Goal: Task Accomplishment & Management: Manage account settings

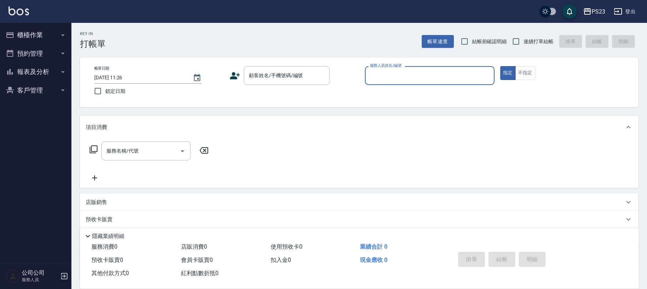
click at [37, 87] on button "客戶管理" at bounding box center [36, 90] width 66 height 19
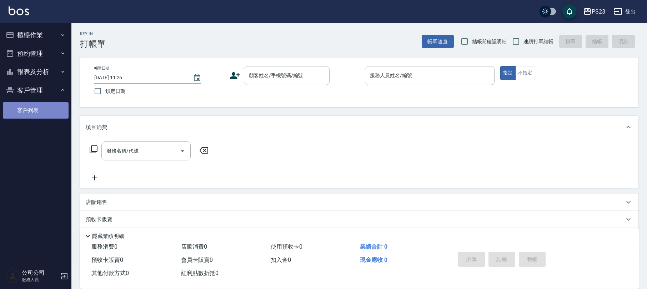
click at [35, 109] on link "客戶列表" at bounding box center [36, 110] width 66 height 16
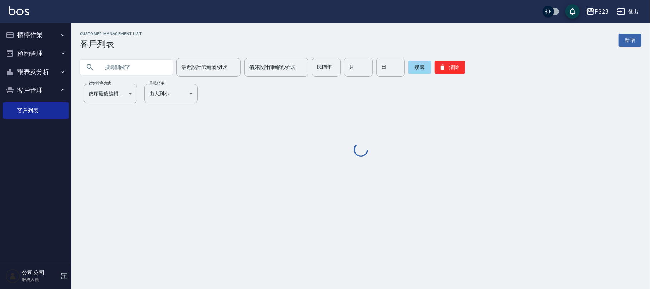
click at [127, 76] on input "text" at bounding box center [133, 66] width 67 height 19
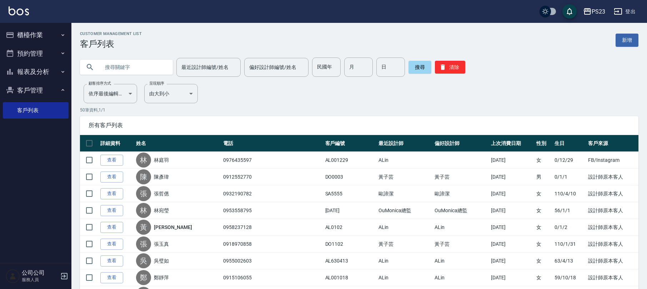
click at [128, 69] on input "text" at bounding box center [133, 66] width 67 height 19
type input "施品"
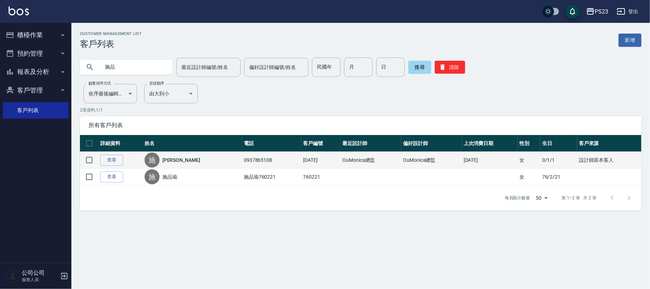
click at [98, 153] on td "查看" at bounding box center [120, 160] width 44 height 17
click at [115, 160] on link "查看" at bounding box center [111, 160] width 23 height 11
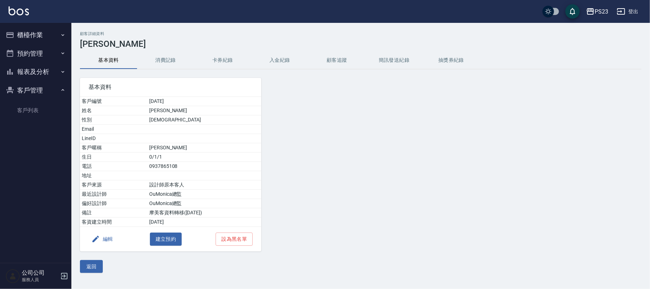
click at [273, 61] on button "入金紀錄" at bounding box center [279, 60] width 57 height 17
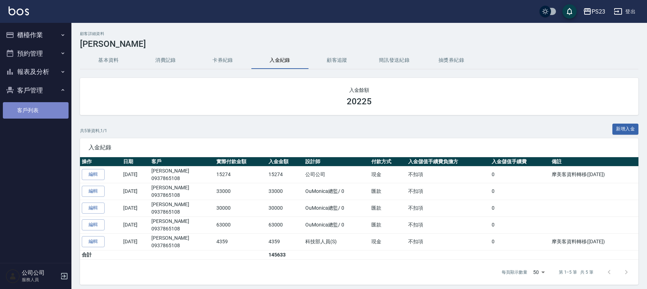
click at [26, 105] on link "客戶列表" at bounding box center [36, 110] width 66 height 16
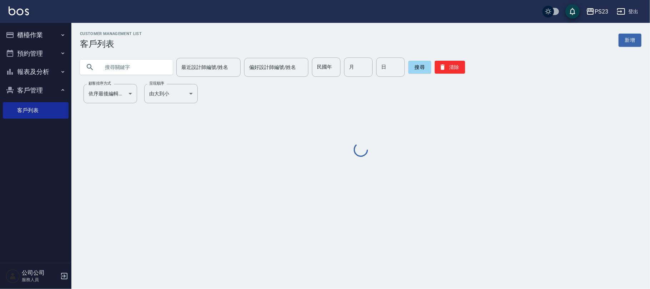
click at [39, 32] on button "櫃檯作業" at bounding box center [36, 35] width 66 height 19
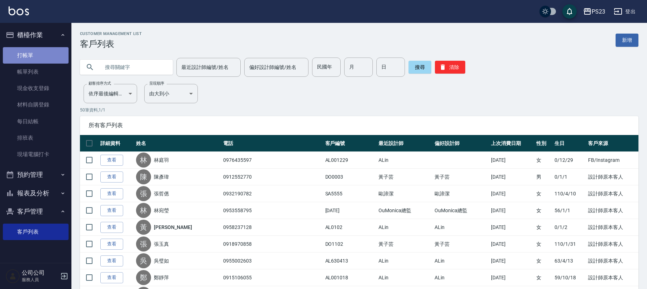
click at [31, 56] on link "打帳單" at bounding box center [36, 55] width 66 height 16
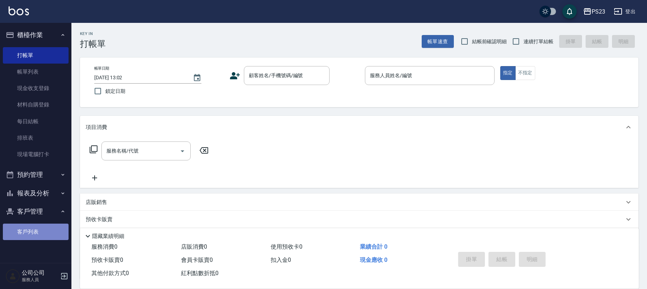
click at [41, 223] on link "客戶列表" at bounding box center [36, 231] width 66 height 16
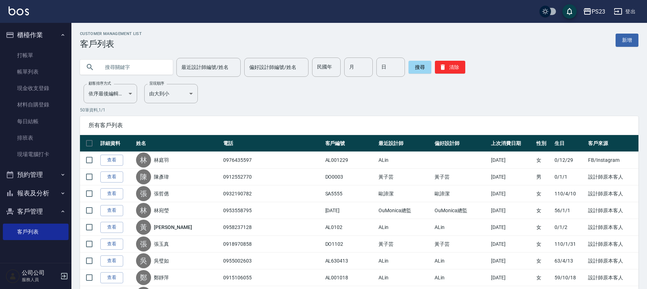
click at [113, 67] on input "text" at bounding box center [133, 66] width 67 height 19
type input "張慧瑤"
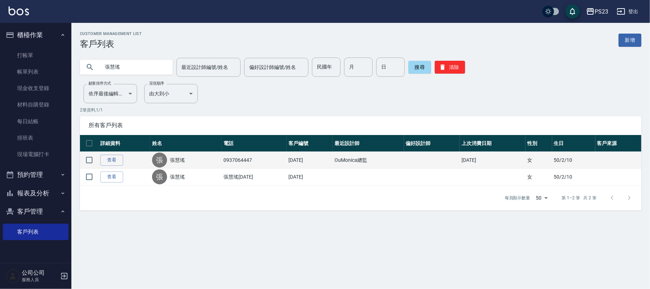
click at [108, 153] on td "查看" at bounding box center [124, 160] width 52 height 17
click at [108, 159] on link "查看" at bounding box center [111, 160] width 23 height 11
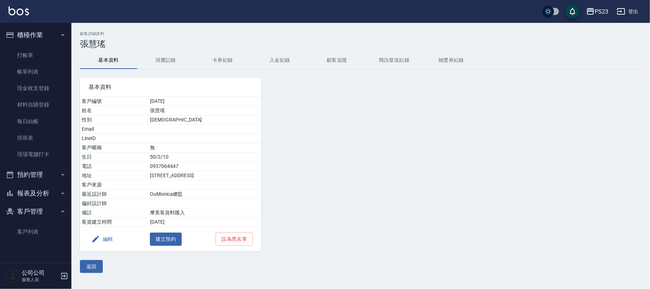
click at [163, 61] on button "消費記錄" at bounding box center [165, 60] width 57 height 17
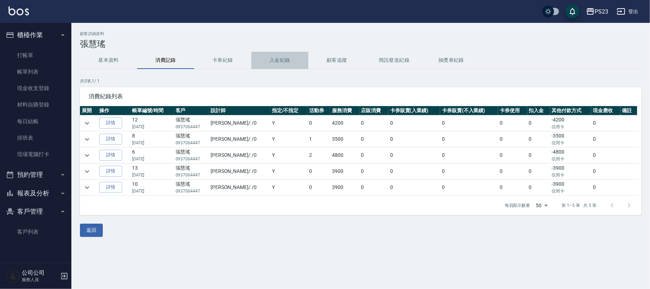
click at [266, 62] on button "入金紀錄" at bounding box center [279, 60] width 57 height 17
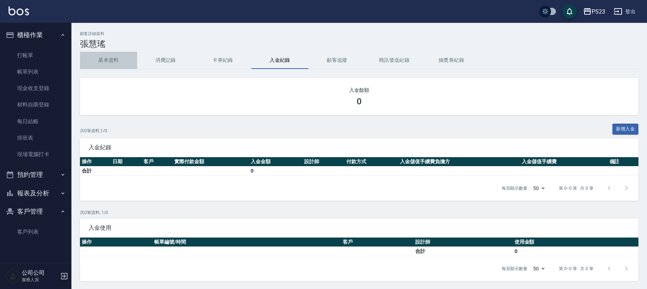
click at [102, 60] on button "基本資料" at bounding box center [108, 60] width 57 height 17
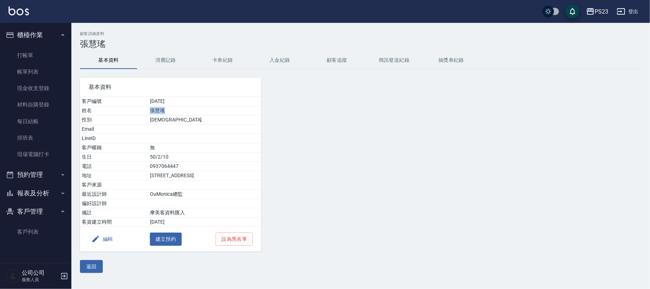
drag, startPoint x: 170, startPoint y: 114, endPoint x: 143, endPoint y: 113, distance: 27.1
click at [148, 113] on td "張慧瑤" at bounding box center [204, 110] width 113 height 9
copy td "張慧瑤"
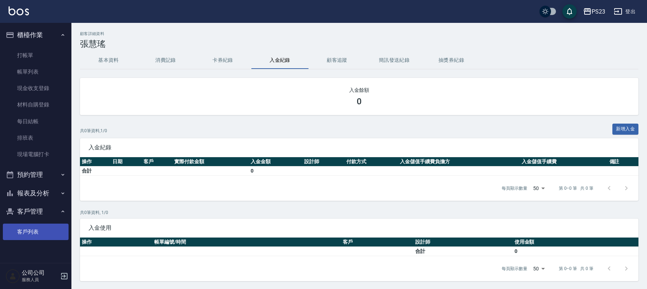
click at [26, 231] on link "客戶列表" at bounding box center [36, 231] width 66 height 16
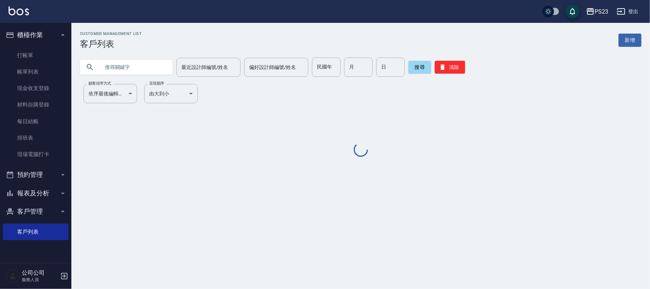
click at [117, 70] on input "text" at bounding box center [133, 66] width 67 height 19
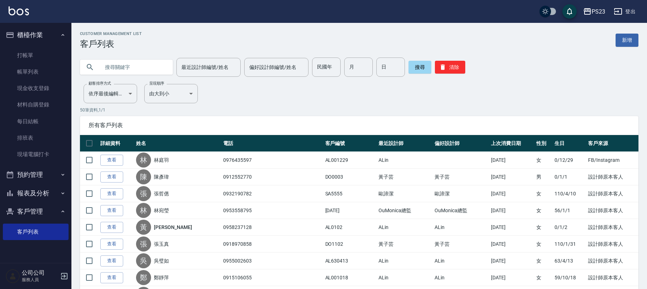
paste input "張慧瑤"
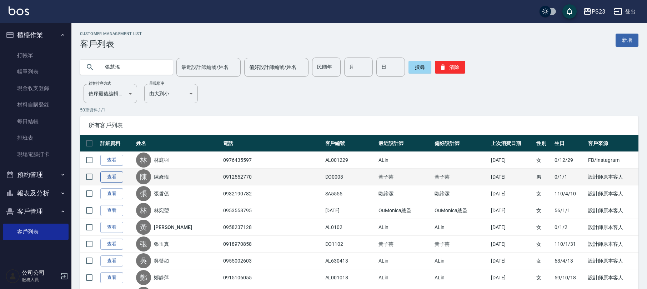
type input "張慧瑤"
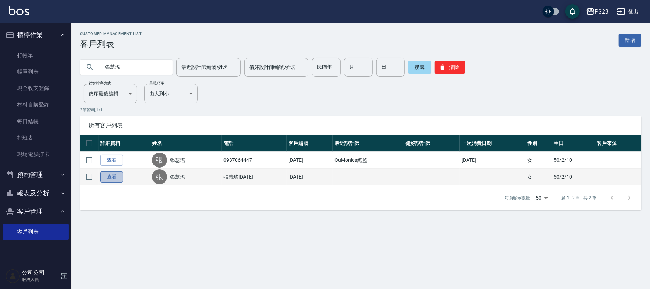
click at [109, 173] on link "查看" at bounding box center [111, 176] width 23 height 11
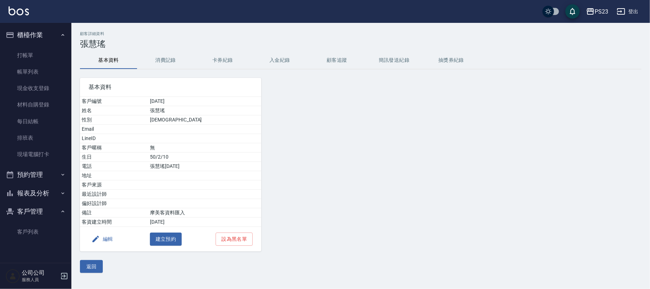
click at [166, 63] on button "消費記錄" at bounding box center [165, 60] width 57 height 17
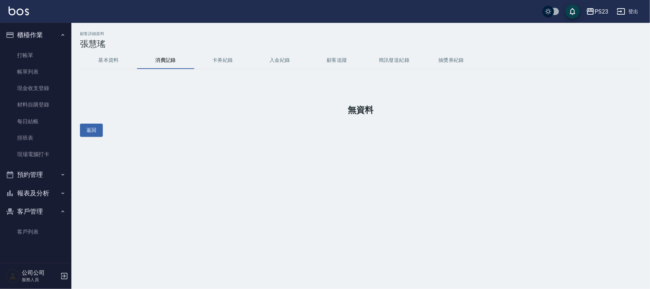
click at [269, 52] on button "入金紀錄" at bounding box center [279, 60] width 57 height 17
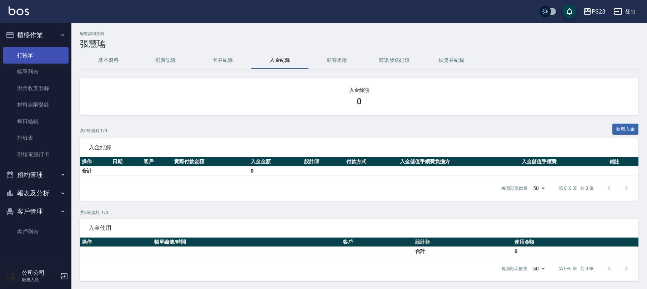
click at [26, 49] on link "打帳單" at bounding box center [36, 55] width 66 height 16
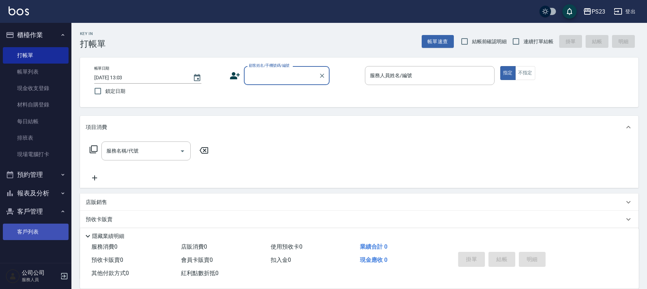
click at [30, 223] on link "客戶列表" at bounding box center [36, 231] width 66 height 16
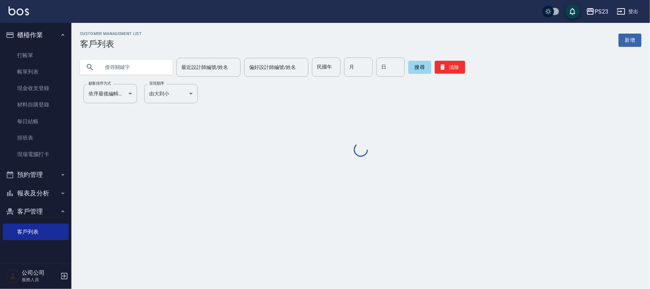
click at [110, 60] on input "text" at bounding box center [133, 66] width 67 height 19
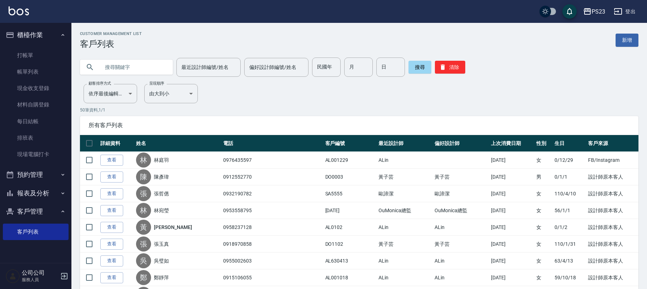
paste input "張慧瑤"
type input "張慧瑤"
click at [417, 66] on button "搜尋" at bounding box center [419, 67] width 23 height 13
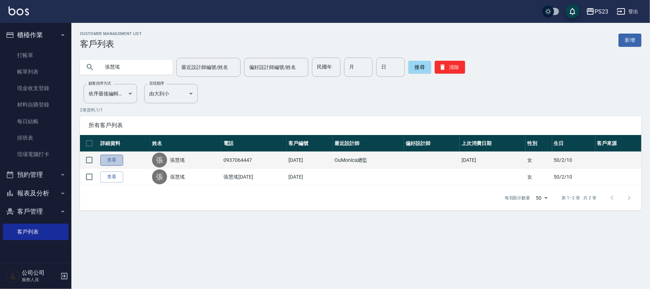
click at [115, 163] on link "查看" at bounding box center [111, 160] width 23 height 11
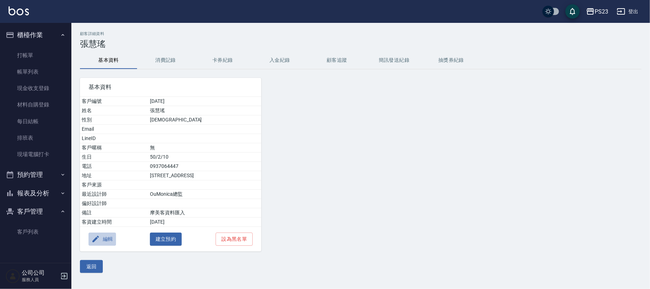
click at [90, 234] on button "編輯" at bounding box center [101, 238] width 27 height 13
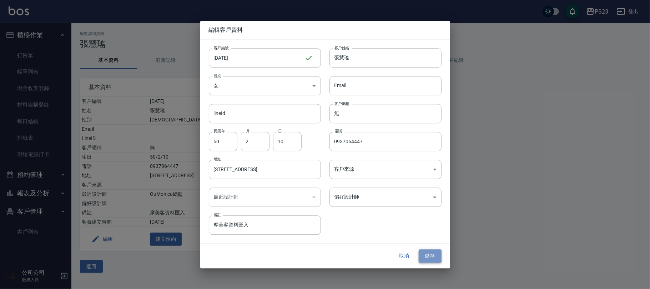
click at [436, 257] on button "儲存" at bounding box center [430, 255] width 23 height 13
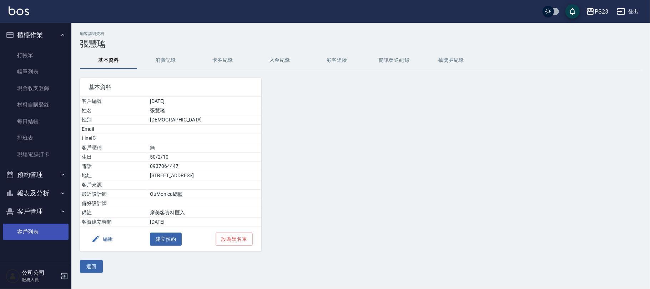
click at [42, 231] on link "客戶列表" at bounding box center [36, 231] width 66 height 16
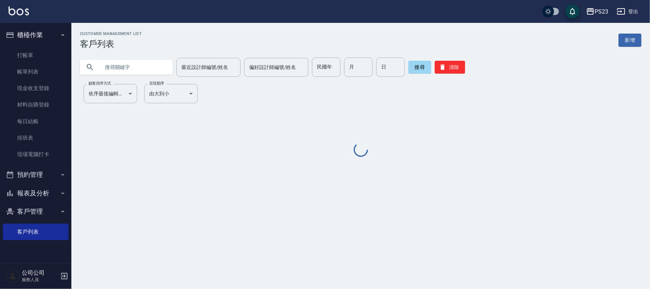
click at [118, 71] on input "text" at bounding box center [133, 66] width 67 height 19
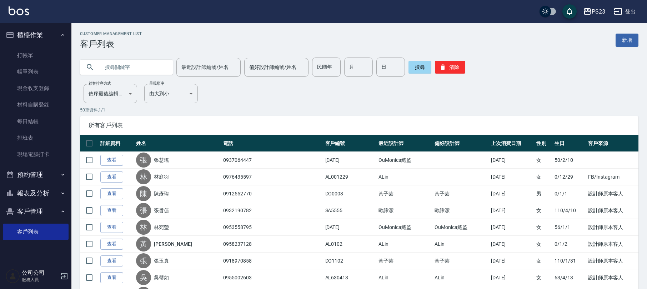
paste input "張慧瑤"
type input "張慧瑤"
click at [455, 65] on button "清除" at bounding box center [450, 67] width 30 height 13
drag, startPoint x: 455, startPoint y: 65, endPoint x: 73, endPoint y: 56, distance: 382.2
click at [137, 71] on div "最近設計師編號/姓名 最近設計師編號/姓名 偏好設計師編號/姓名 偏好設計師編號/姓名 民國年 民國年 月 月 日 日 搜尋 清除" at bounding box center [359, 66] width 558 height 19
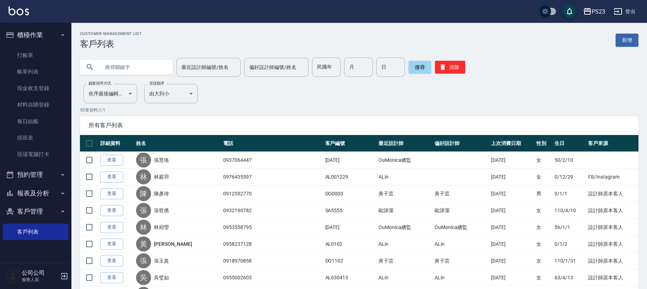
click at [127, 66] on input "text" at bounding box center [133, 66] width 67 height 19
paste input "張慧瑤"
type input "張慧瑤"
click at [414, 71] on button "搜尋" at bounding box center [419, 67] width 23 height 13
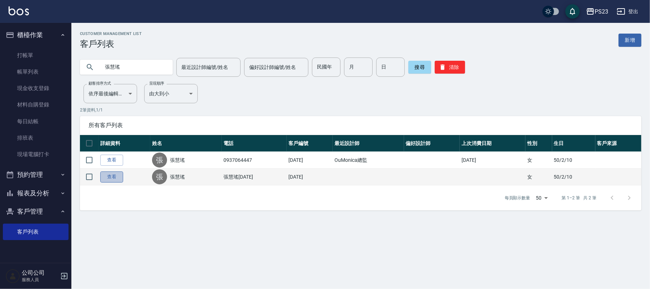
click at [117, 181] on link "查看" at bounding box center [111, 176] width 23 height 11
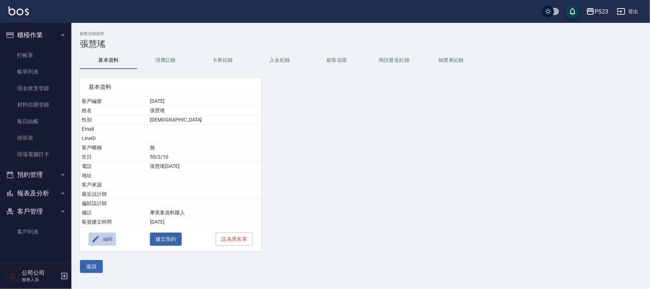
click at [113, 235] on button "編輯" at bounding box center [101, 238] width 27 height 13
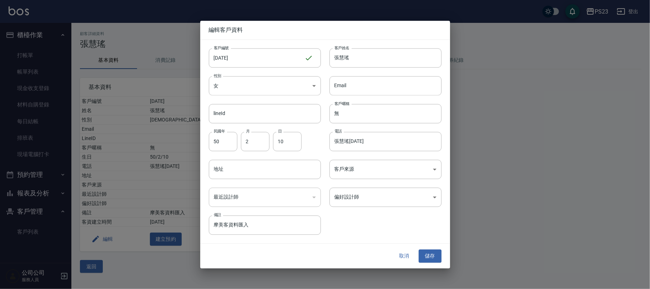
click at [408, 253] on button "取消" at bounding box center [404, 255] width 23 height 13
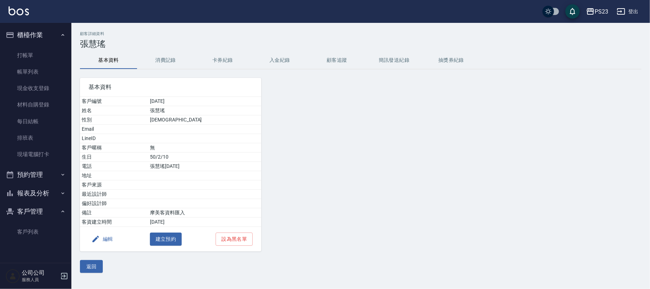
click at [625, 20] on div "PS23 登出" at bounding box center [325, 11] width 650 height 23
click at [624, 13] on icon "button" at bounding box center [621, 11] width 9 height 9
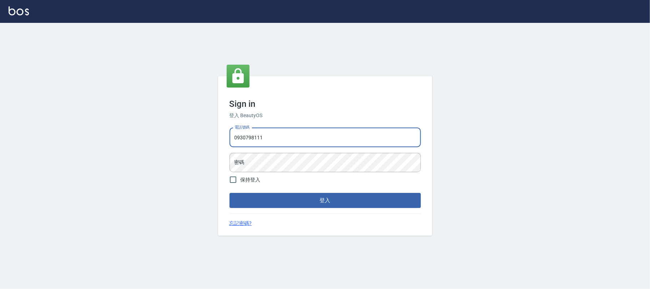
type input "0930798111"
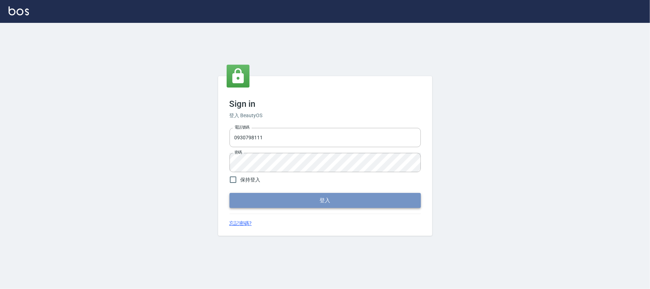
click at [266, 200] on button "登入" at bounding box center [324, 200] width 191 height 15
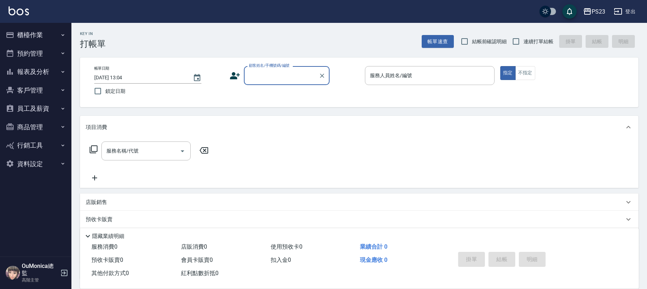
click at [36, 86] on button "客戶管理" at bounding box center [36, 90] width 66 height 19
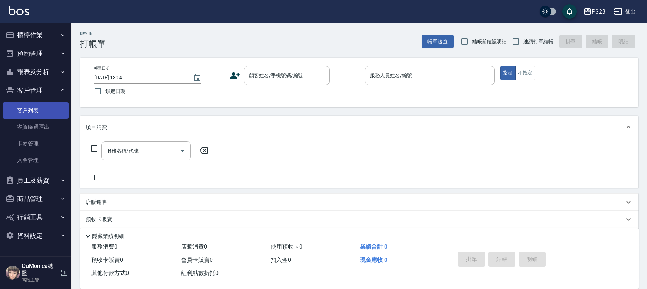
click at [28, 111] on link "客戶列表" at bounding box center [36, 110] width 66 height 16
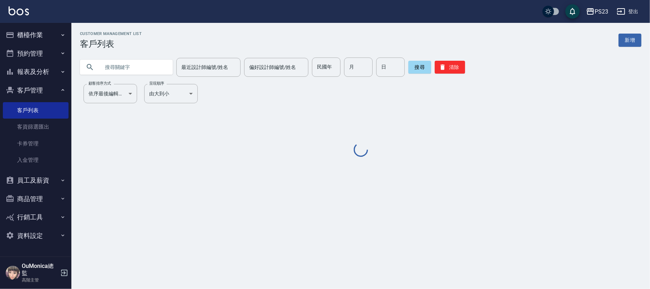
click at [108, 68] on input "text" at bounding box center [133, 66] width 67 height 19
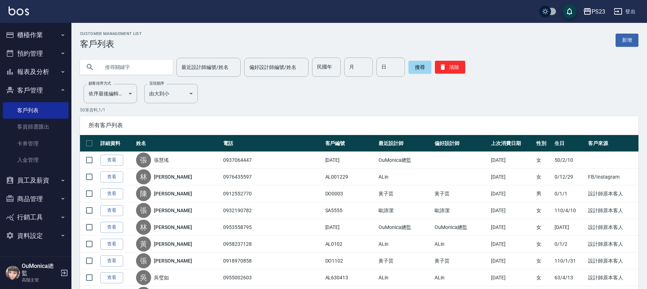
click at [94, 65] on div at bounding box center [126, 67] width 93 height 15
click at [100, 65] on input "text" at bounding box center [133, 66] width 67 height 19
drag, startPoint x: 99, startPoint y: 66, endPoint x: 108, endPoint y: 62, distance: 10.2
paste input "張慧瑤"
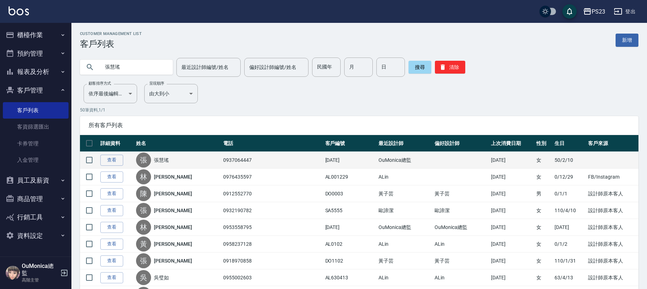
type input "張慧瑤"
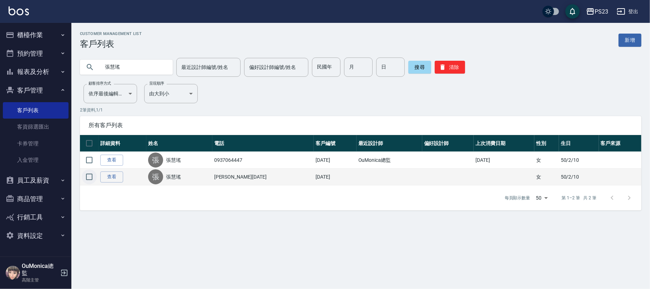
click at [86, 178] on input "checkbox" at bounding box center [89, 176] width 15 height 15
checkbox input "true"
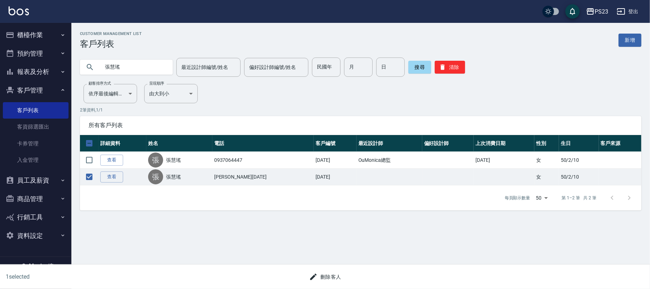
click at [330, 276] on button "刪除客人" at bounding box center [325, 276] width 38 height 13
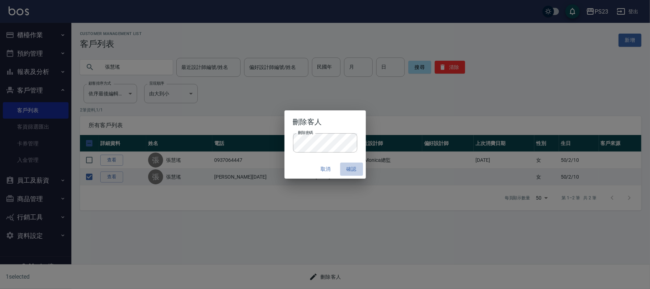
click at [355, 166] on button "確認" at bounding box center [351, 168] width 23 height 13
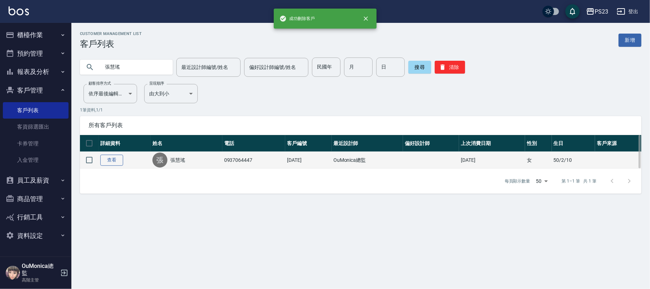
click at [107, 158] on link "查看" at bounding box center [111, 160] width 23 height 11
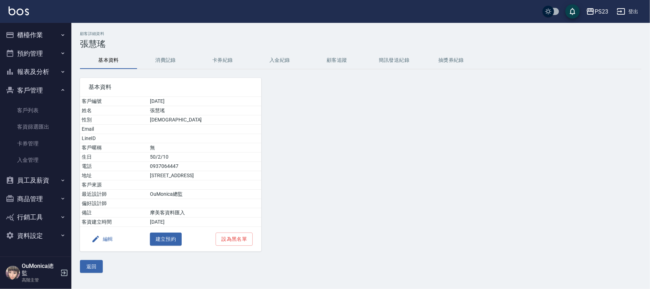
click at [114, 239] on button "編輯" at bounding box center [101, 238] width 27 height 13
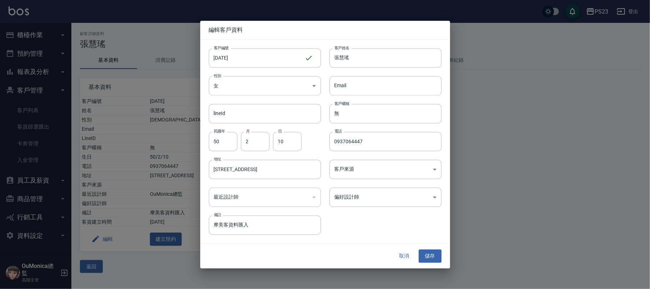
click at [430, 247] on div "取消 儲存" at bounding box center [325, 256] width 250 height 25
click at [430, 255] on button "儲存" at bounding box center [430, 255] width 23 height 13
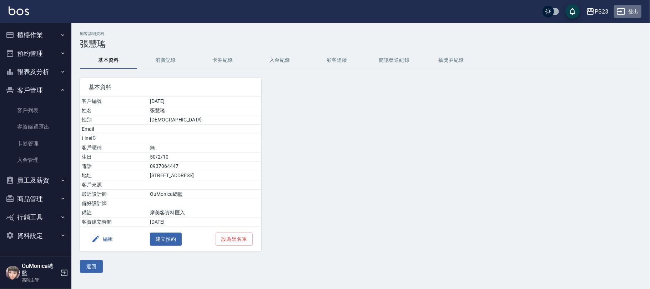
click at [635, 6] on button "登出" at bounding box center [627, 11] width 27 height 13
